Goal: Information Seeking & Learning: Learn about a topic

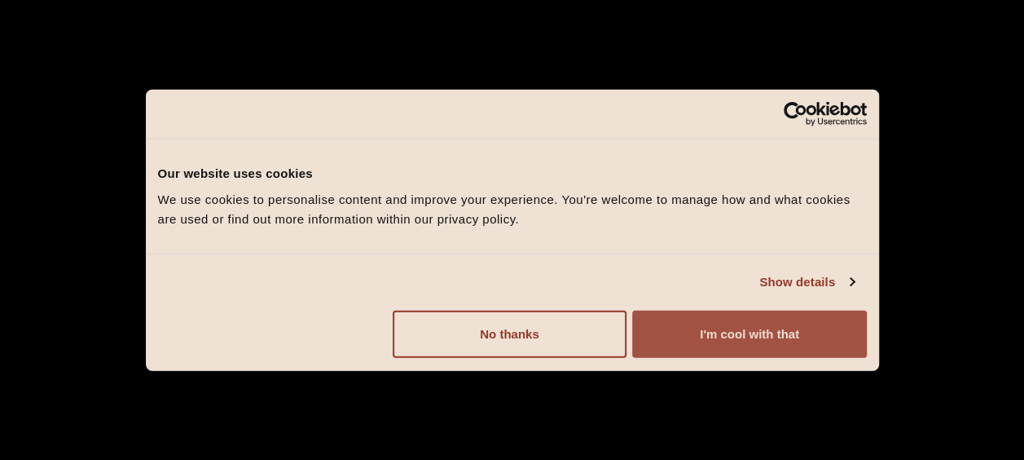
click at [685, 337] on button "I'm cool with that" at bounding box center [749, 333] width 234 height 47
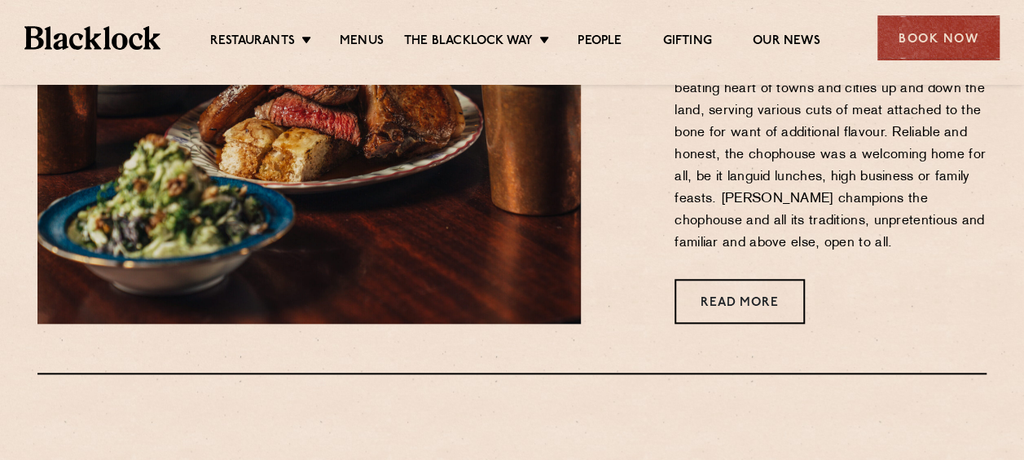
scroll to position [652, 0]
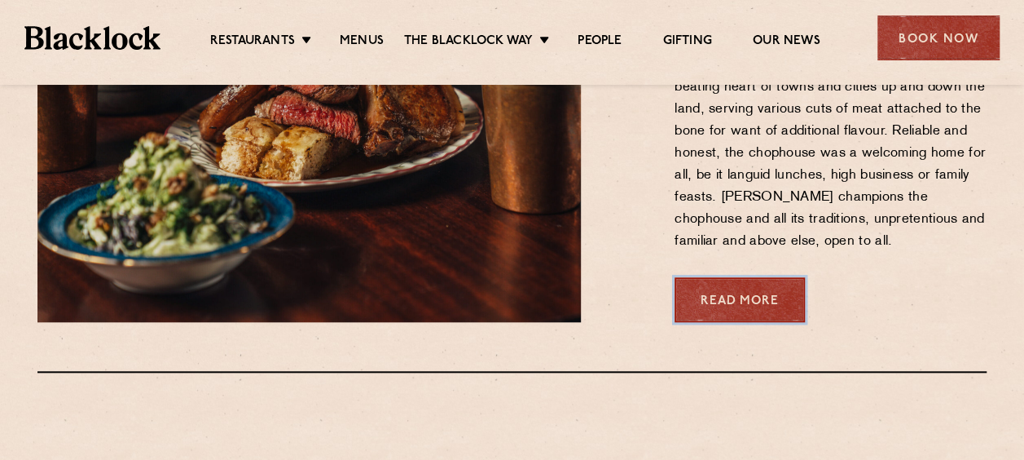
click at [751, 302] on link "Read More" at bounding box center [740, 299] width 130 height 45
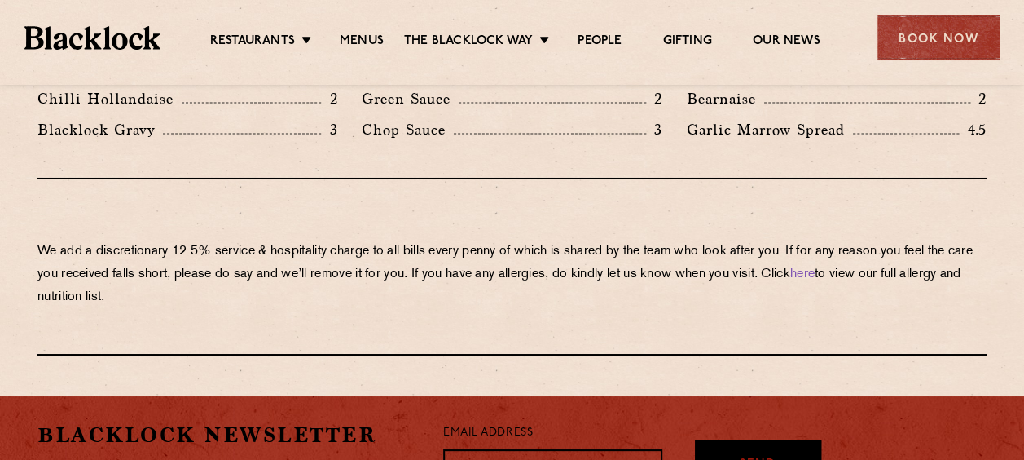
scroll to position [3054, 0]
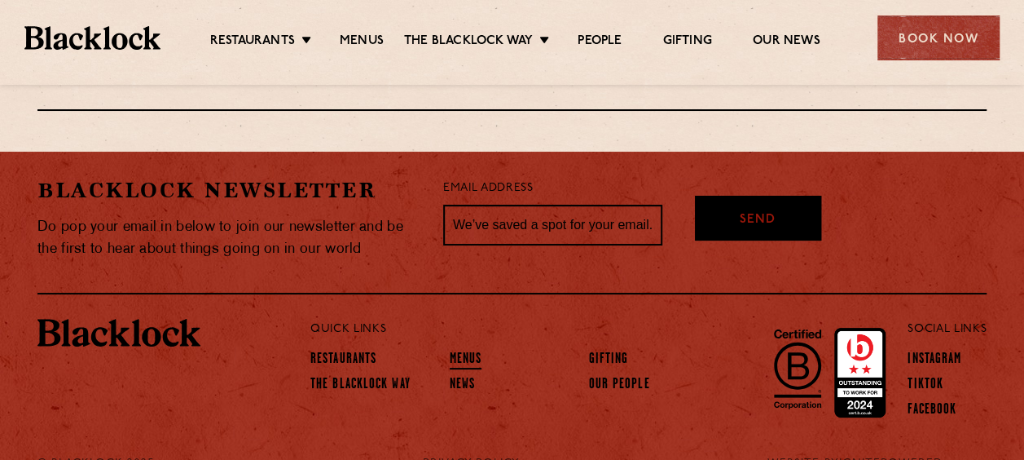
click at [451, 351] on link "Menus" at bounding box center [466, 360] width 33 height 18
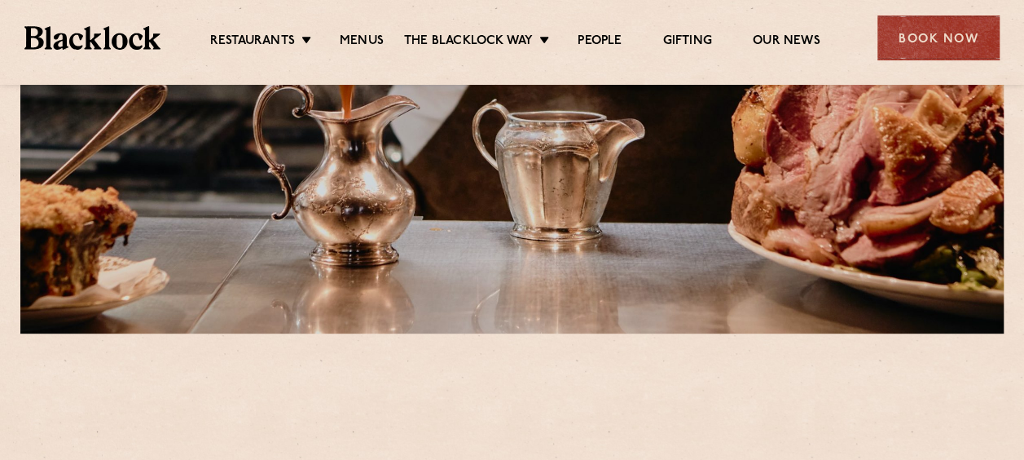
scroll to position [570, 0]
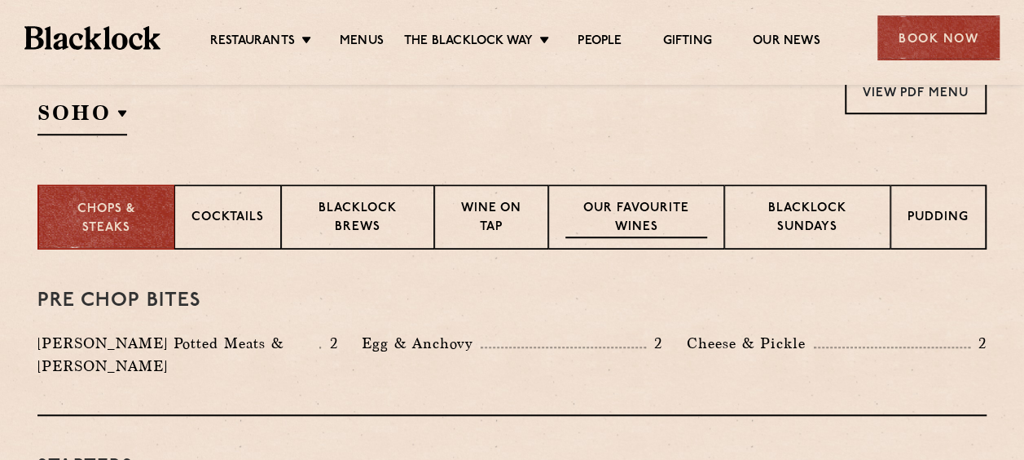
click at [662, 221] on p "Our favourite wines" at bounding box center [636, 219] width 141 height 38
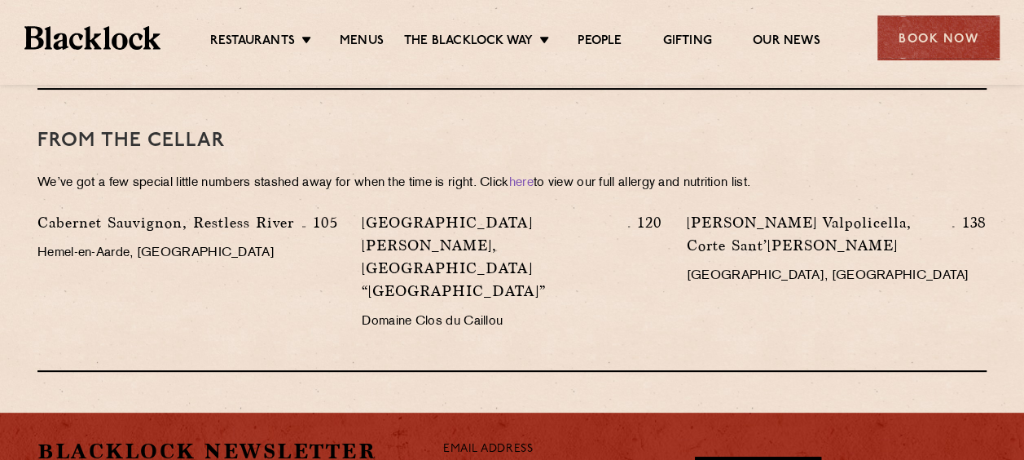
scroll to position [3220, 0]
